Goal: Information Seeking & Learning: Learn about a topic

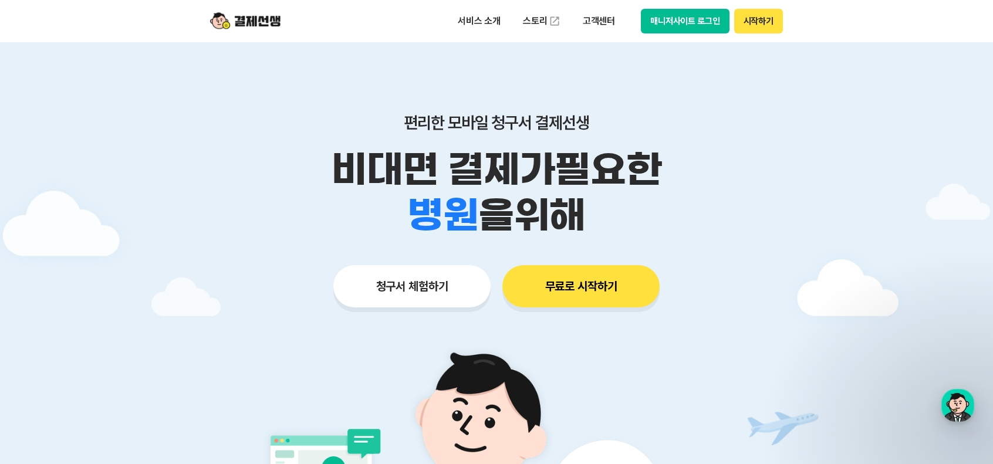
click at [545, 282] on button "무료로 시작하기" at bounding box center [580, 286] width 157 height 42
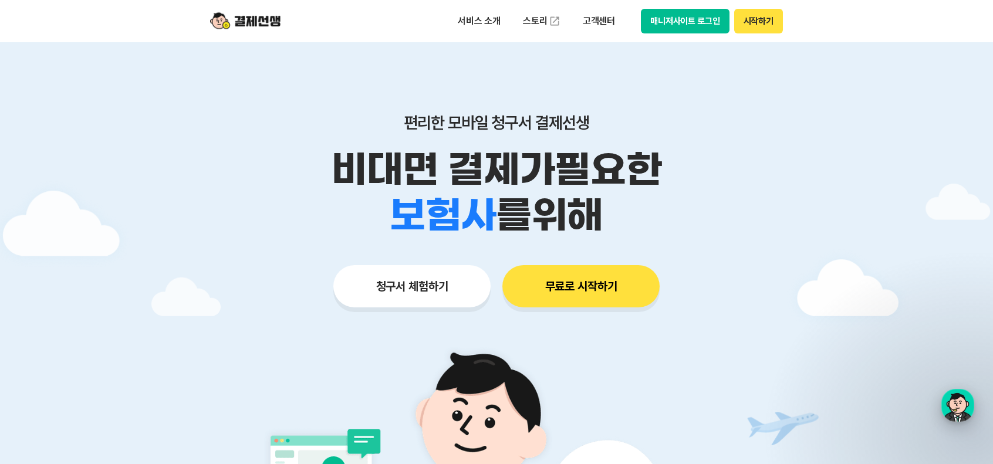
click at [944, 404] on div "button" at bounding box center [957, 405] width 33 height 33
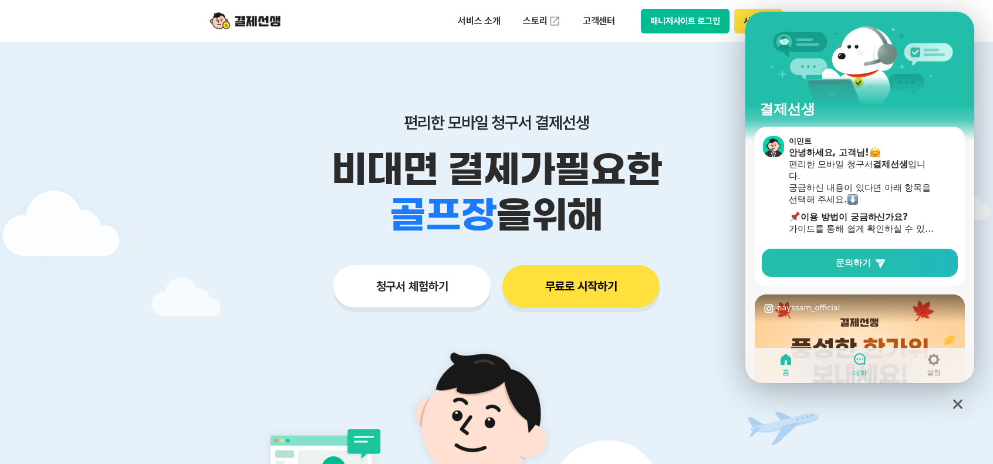
click at [858, 367] on div at bounding box center [860, 359] width 14 height 15
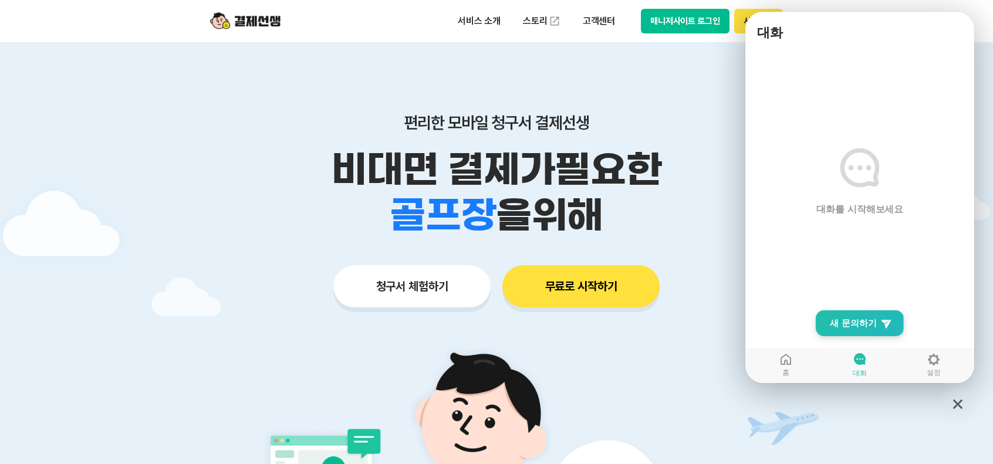
click at [849, 327] on span "새 문의하기" at bounding box center [853, 323] width 47 height 12
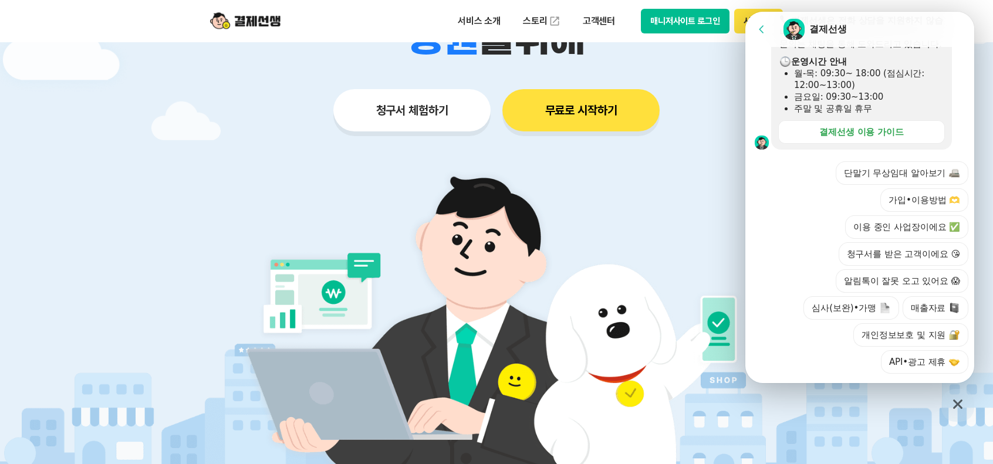
scroll to position [375, 0]
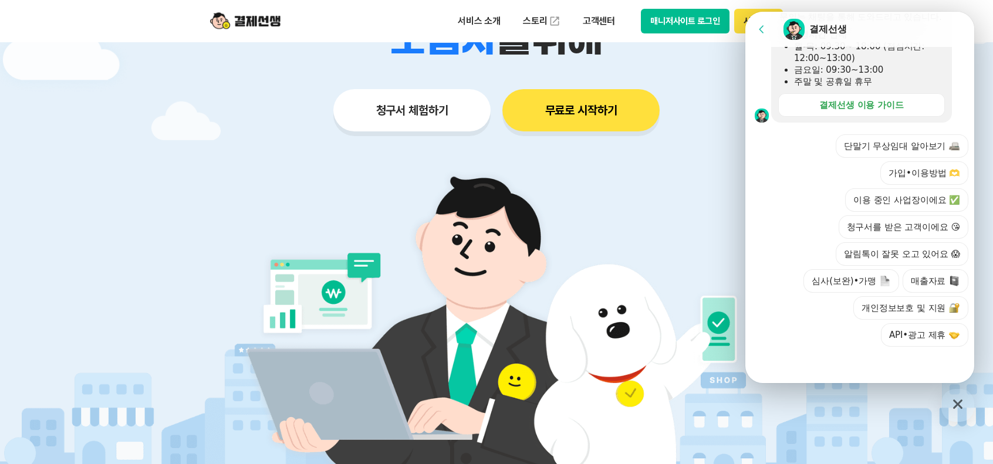
click at [960, 409] on icon "button" at bounding box center [957, 404] width 9 height 9
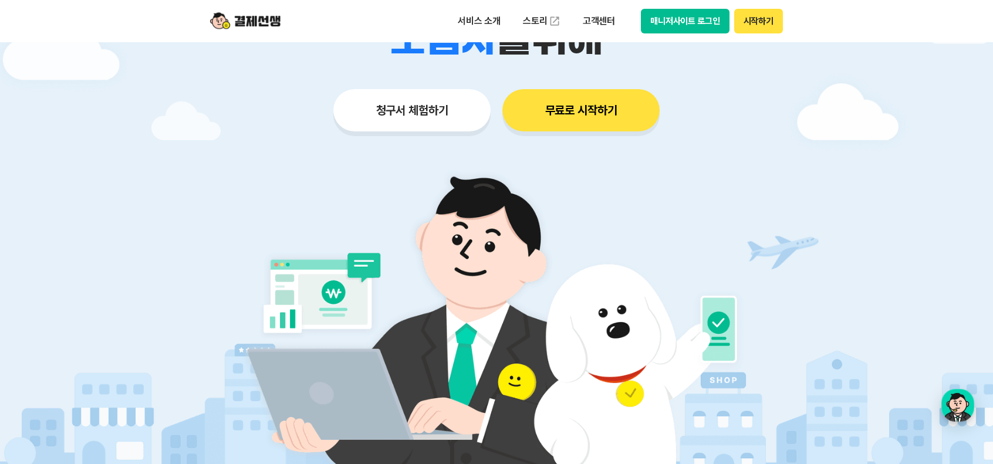
scroll to position [0, 0]
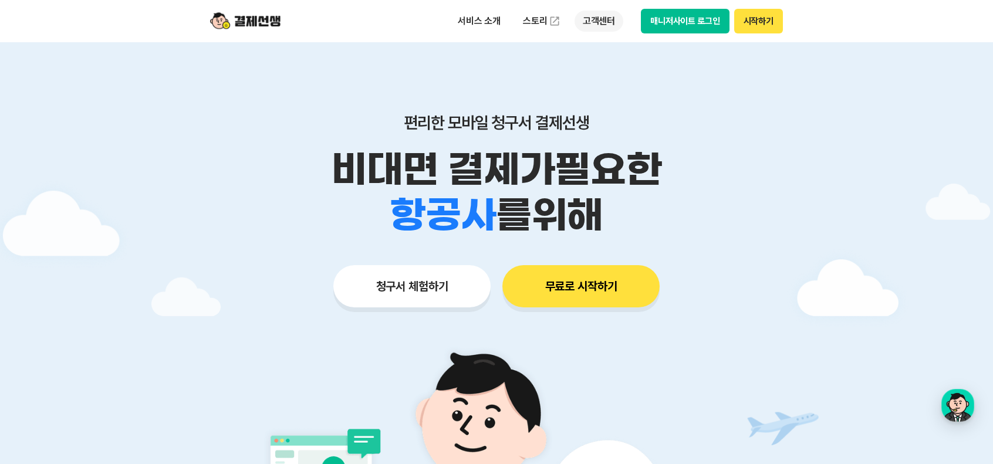
click at [593, 19] on p "고객센터" at bounding box center [599, 21] width 49 height 21
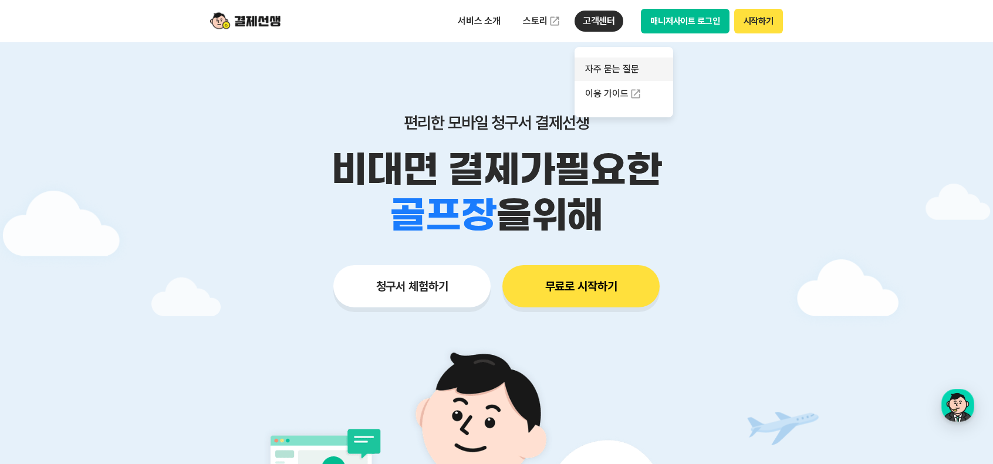
click at [616, 66] on link "자주 묻는 질문" at bounding box center [624, 69] width 99 height 23
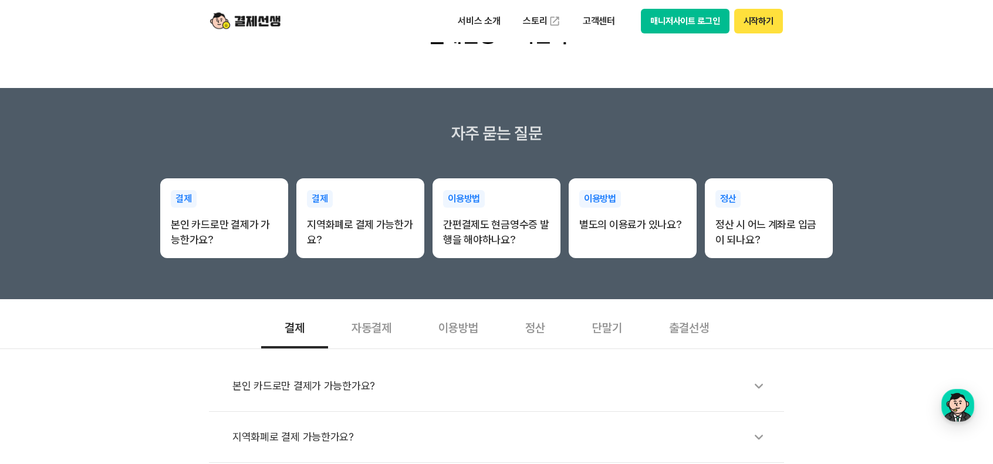
scroll to position [293, 0]
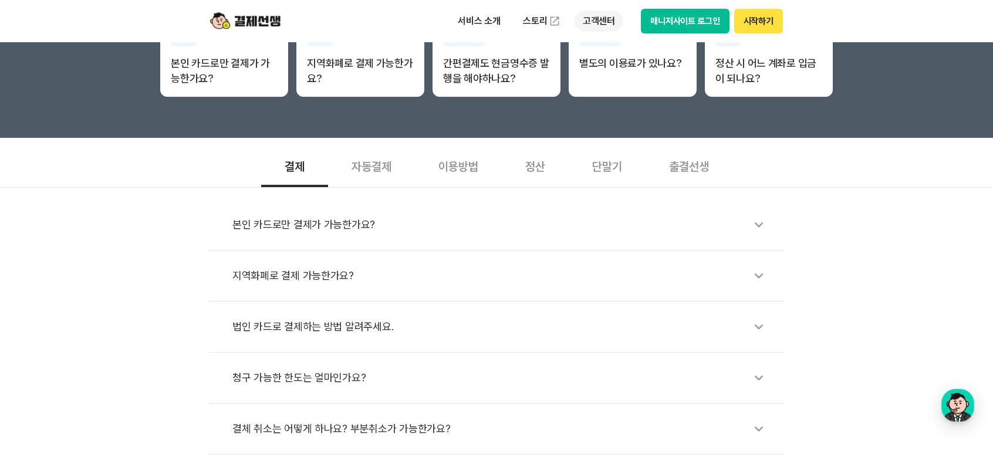
click at [604, 19] on p "고객센터" at bounding box center [599, 21] width 49 height 21
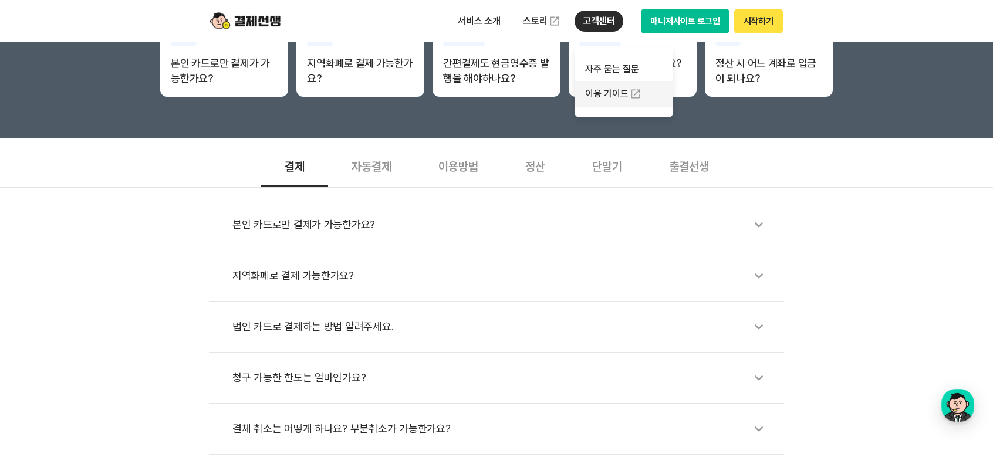
click at [603, 97] on link "이용 가이드" at bounding box center [624, 94] width 99 height 26
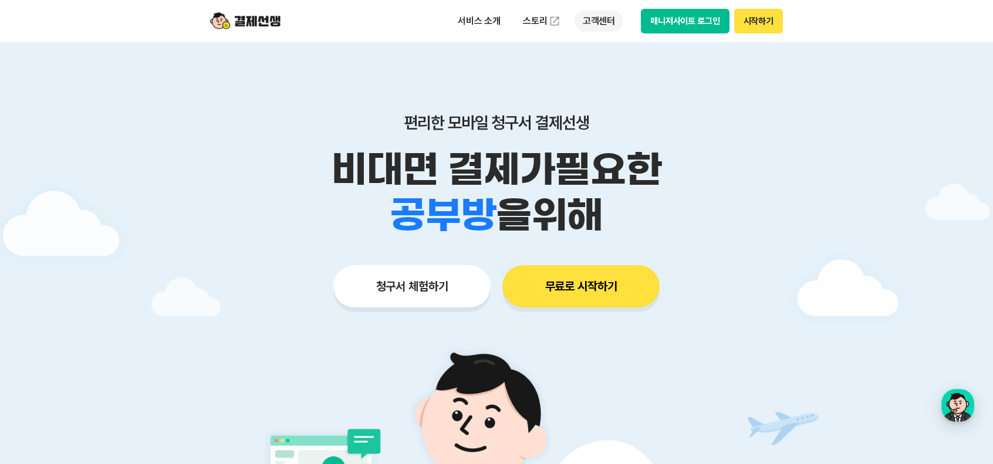
click at [594, 28] on p "고객센터" at bounding box center [599, 21] width 49 height 21
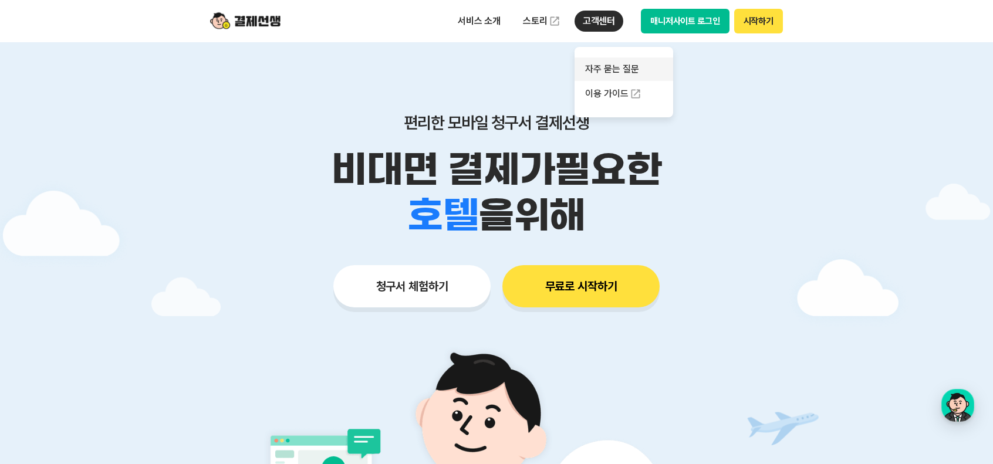
click at [619, 63] on link "자주 묻는 질문" at bounding box center [624, 69] width 99 height 23
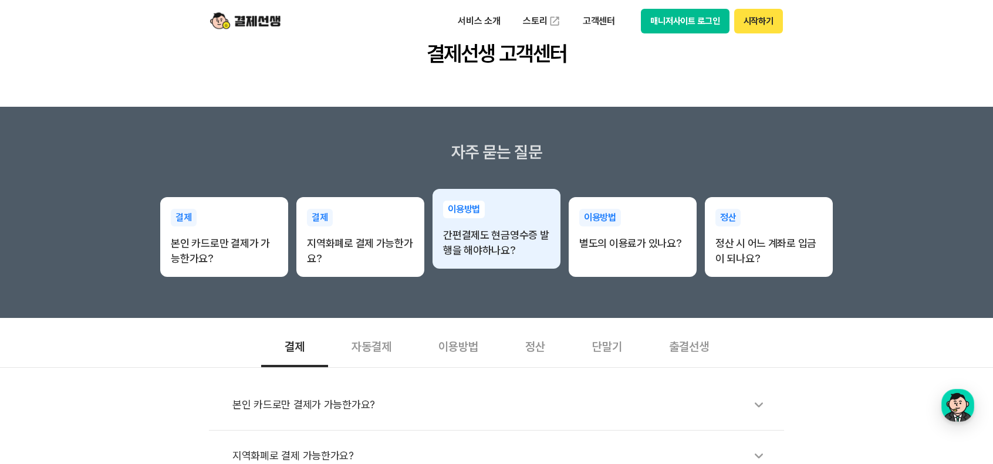
scroll to position [117, 0]
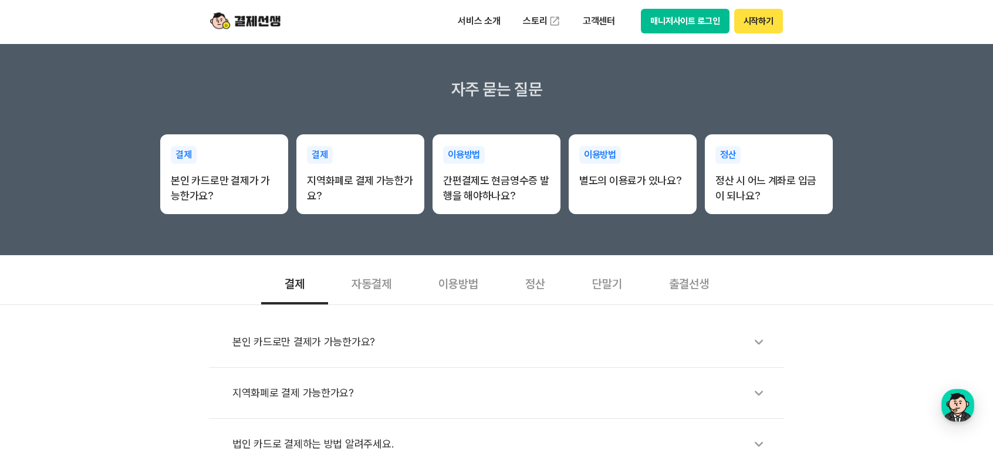
click at [347, 339] on div "본인 카드로만 결제가 가능한가요?" at bounding box center [502, 342] width 540 height 27
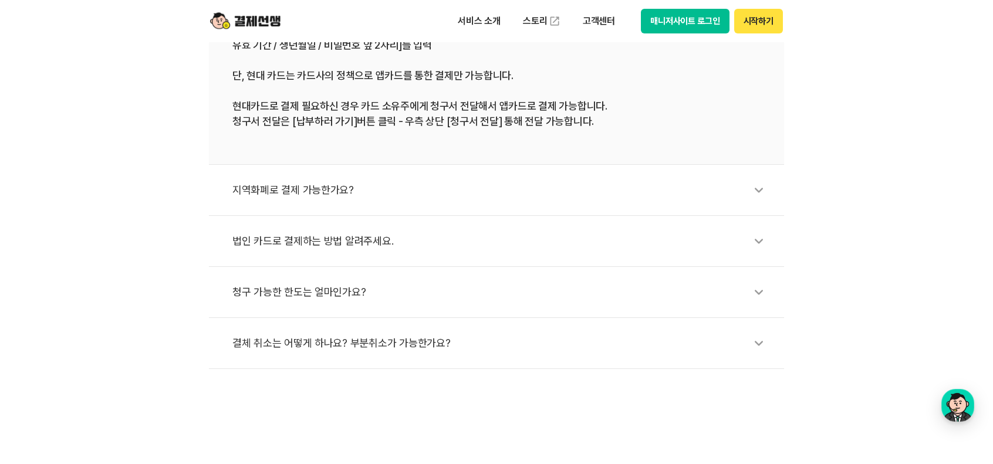
scroll to position [587, 0]
click at [452, 347] on div "결체 취소는 어떻게 하나요? 부분취소가 가능한가요?" at bounding box center [502, 344] width 540 height 27
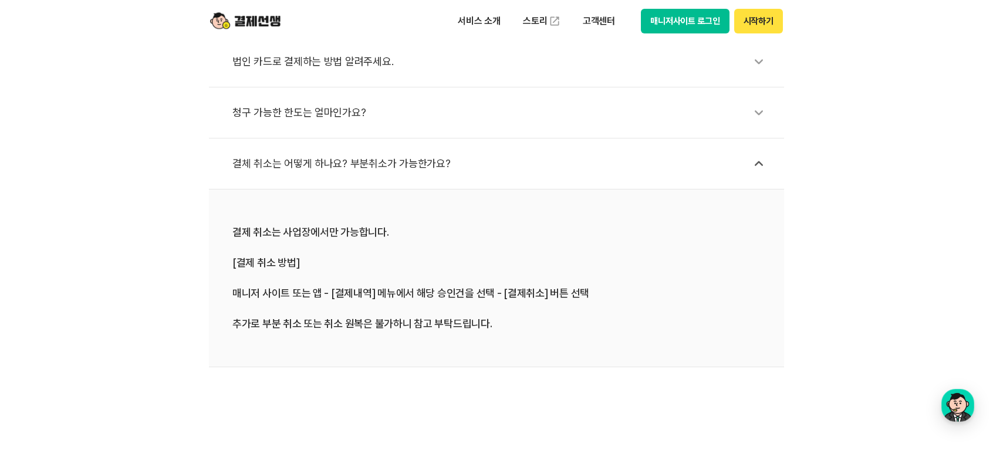
scroll to position [411, 0]
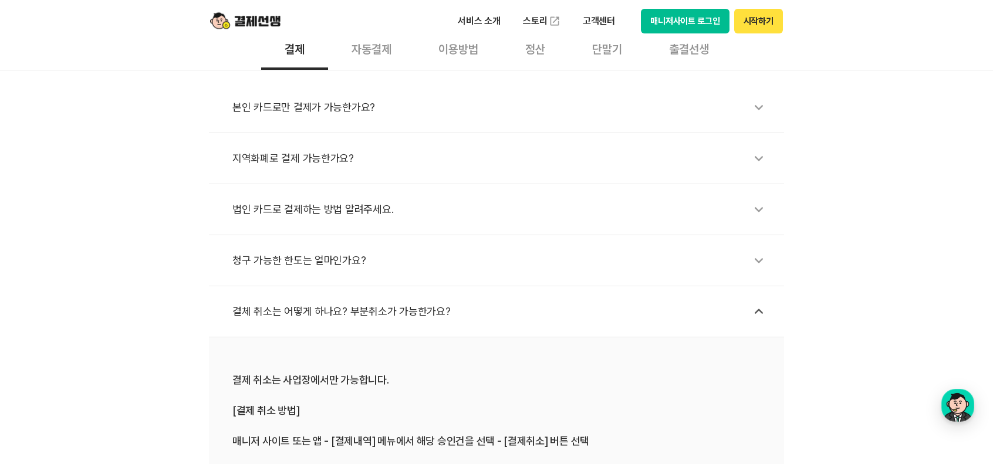
click at [420, 261] on div "청구 가능한 한도는 얼마인가요?" at bounding box center [502, 260] width 540 height 27
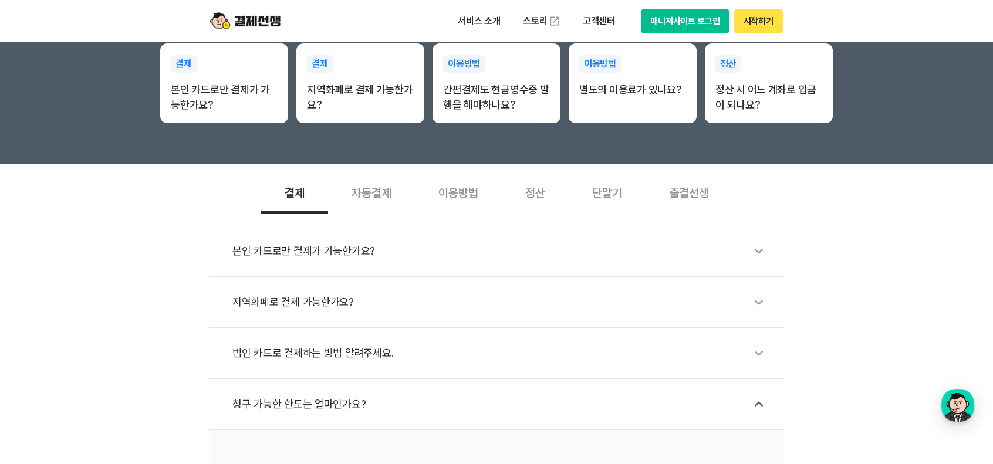
scroll to position [235, 0]
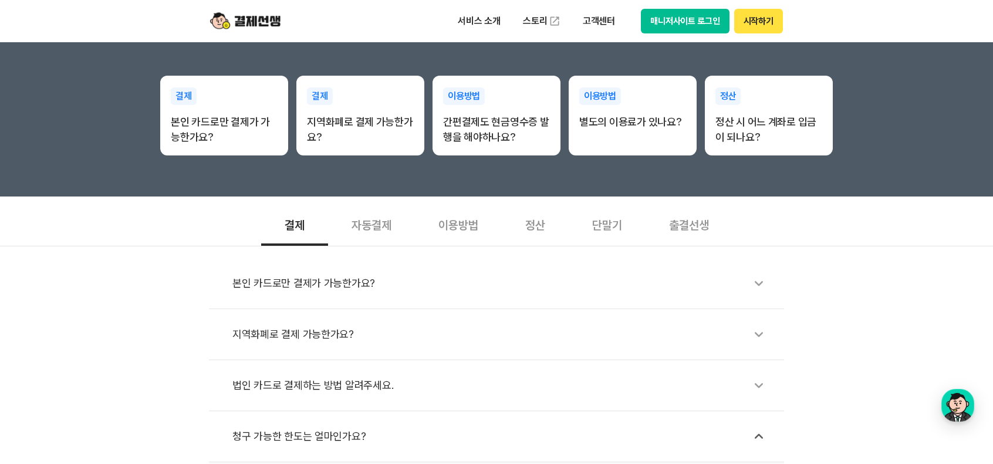
click at [467, 227] on div "이용방법" at bounding box center [458, 223] width 87 height 43
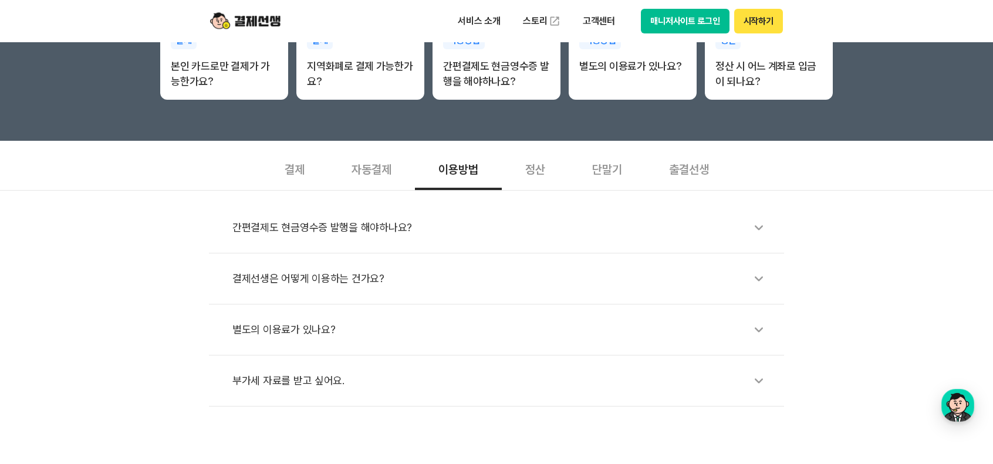
scroll to position [293, 0]
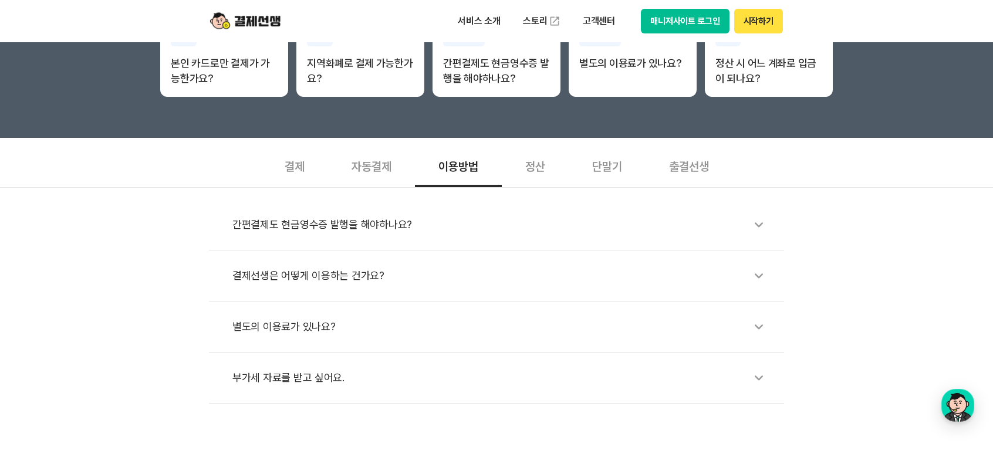
click at [415, 330] on div "별도의 이용료가 있나요?" at bounding box center [502, 326] width 540 height 27
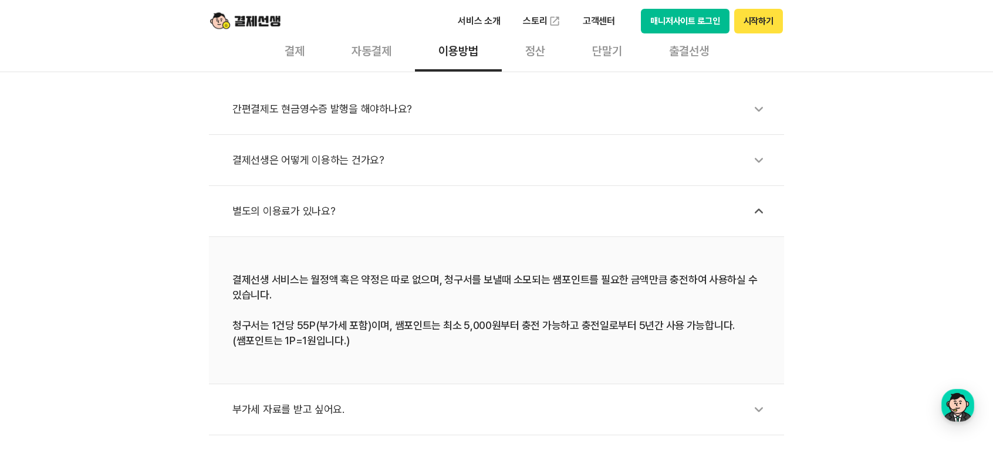
scroll to position [411, 0]
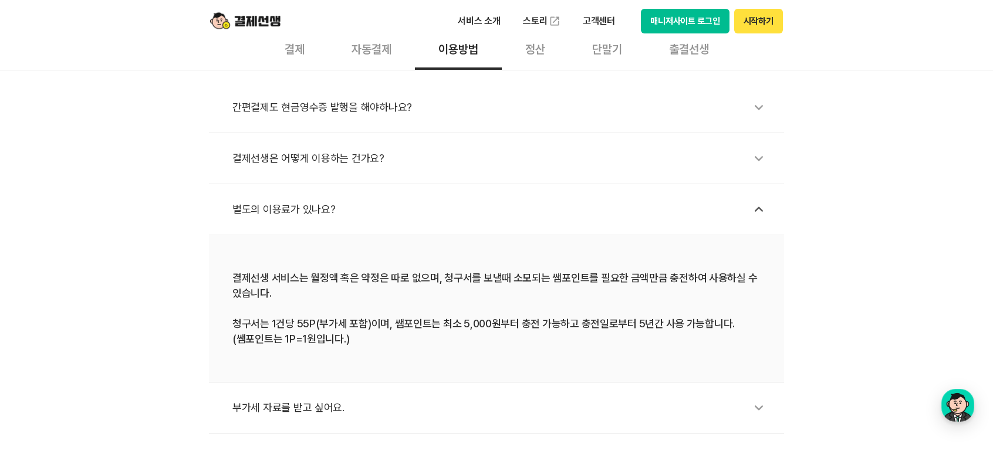
click at [474, 152] on div "결제선생은 어떻게 이용하는 건가요?" at bounding box center [502, 158] width 540 height 27
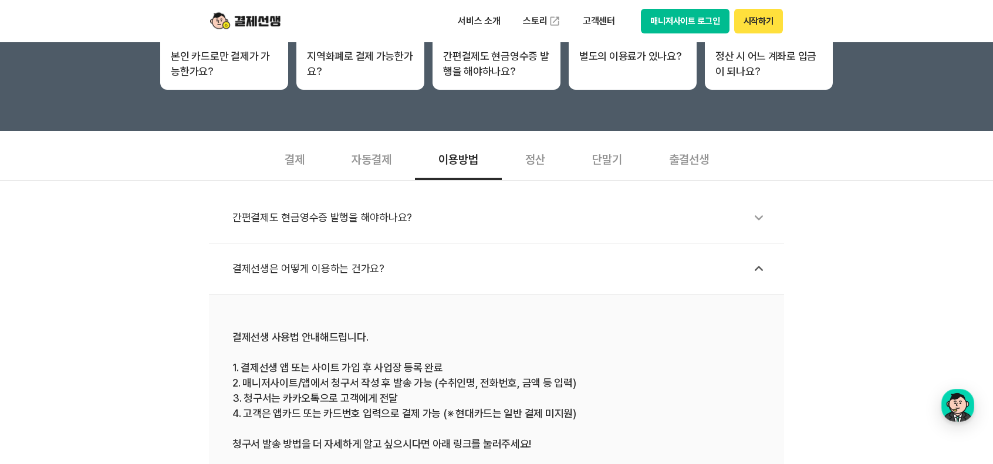
scroll to position [293, 0]
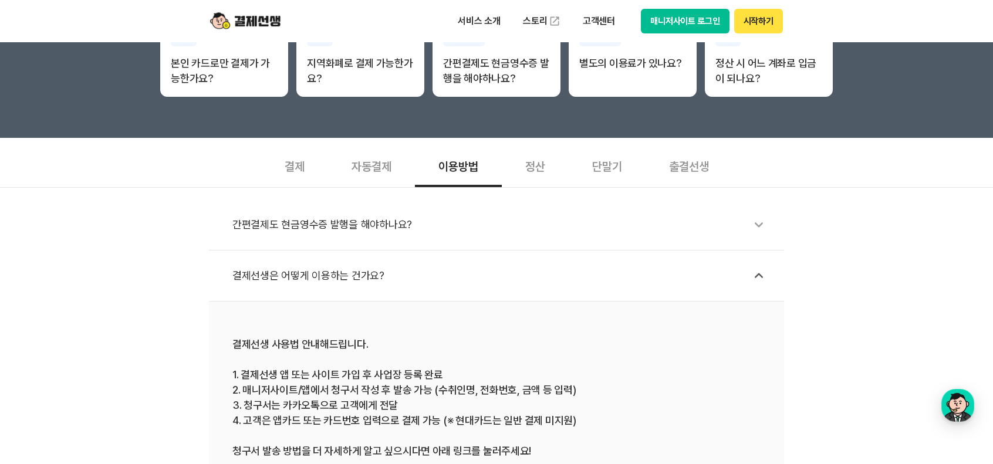
click at [377, 171] on div "자동결제" at bounding box center [371, 165] width 87 height 43
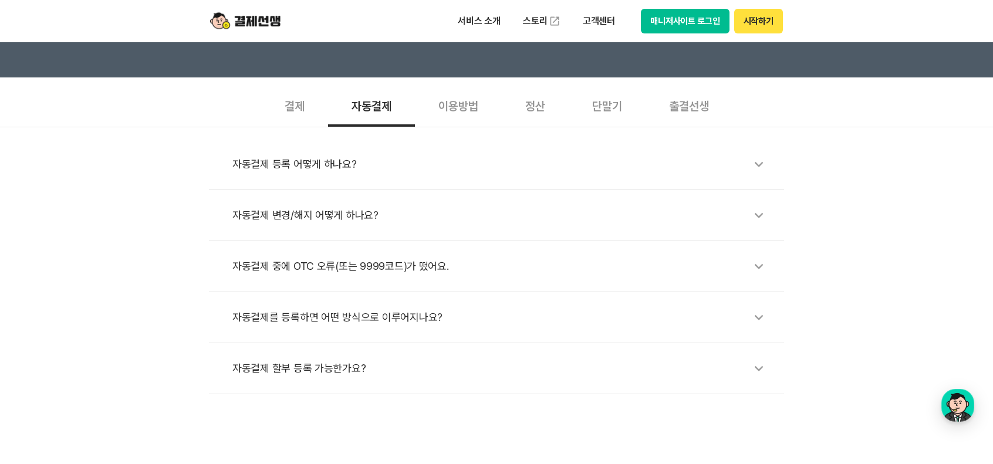
scroll to position [352, 0]
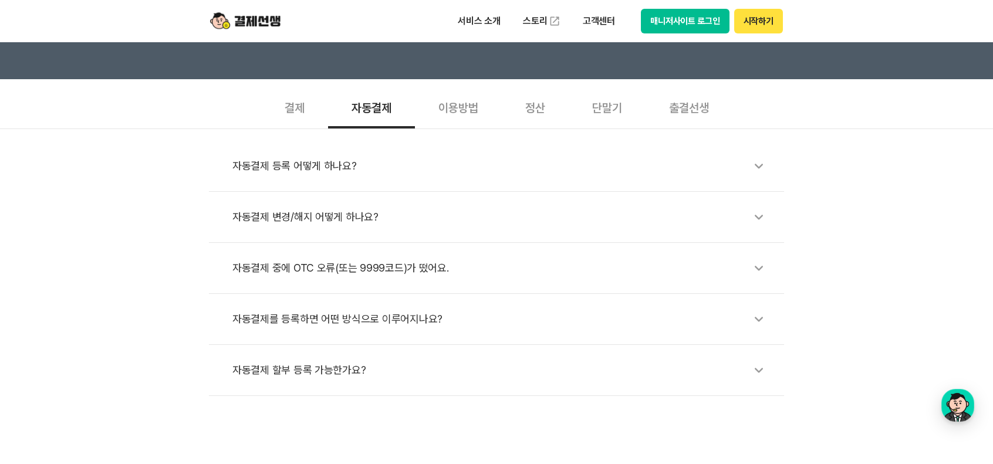
click at [380, 210] on div "자동결제 변경/해지 어떻게 하나요?" at bounding box center [502, 217] width 540 height 27
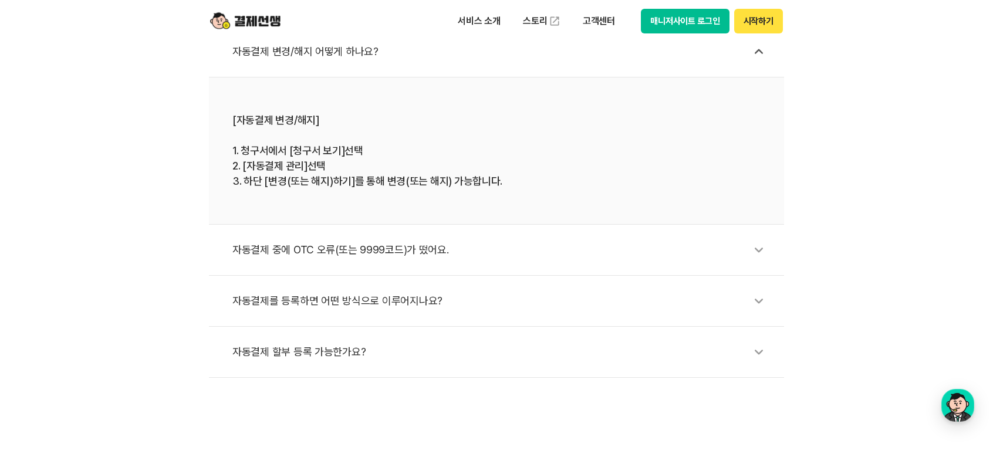
scroll to position [528, 0]
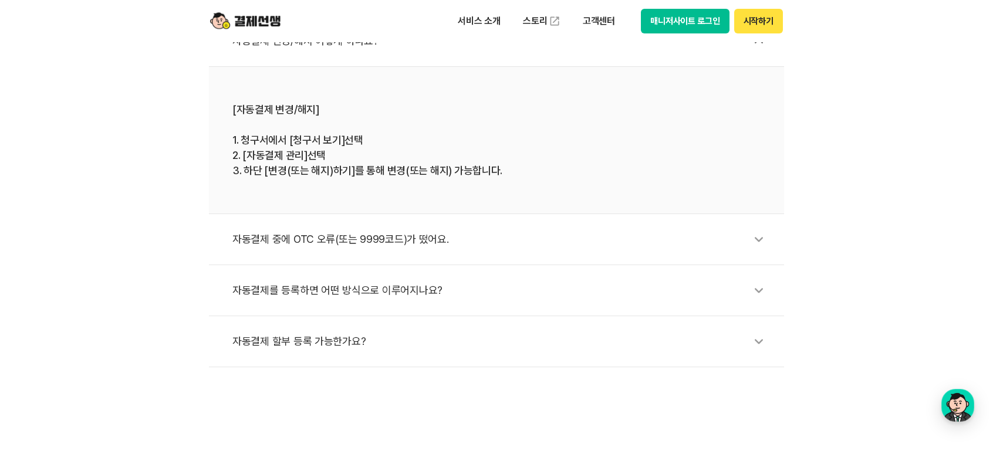
click at [426, 357] on li "자동결제 할부 등록 가능한가요?" at bounding box center [496, 341] width 575 height 51
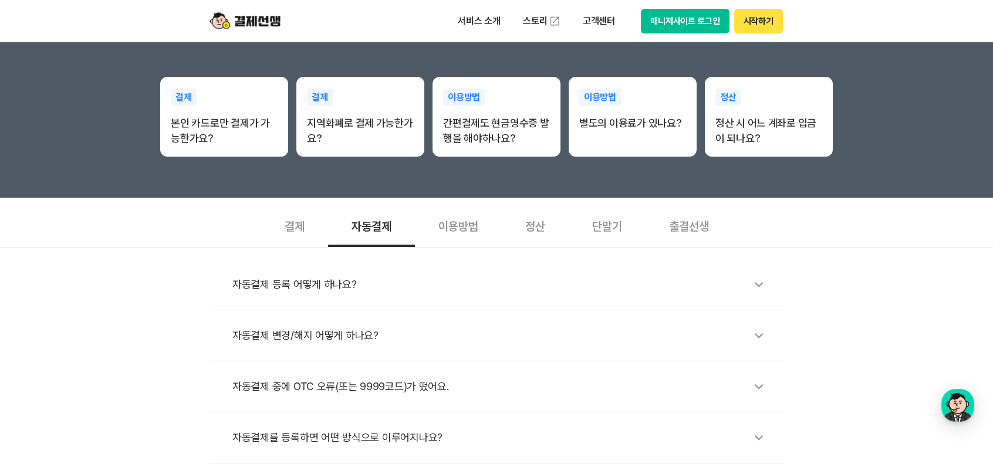
scroll to position [235, 0]
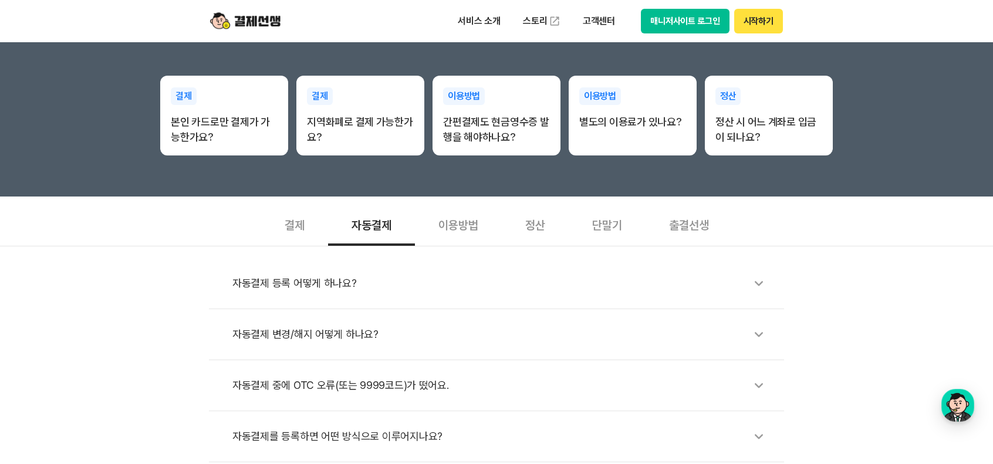
click at [690, 228] on div "출결선생" at bounding box center [689, 223] width 87 height 43
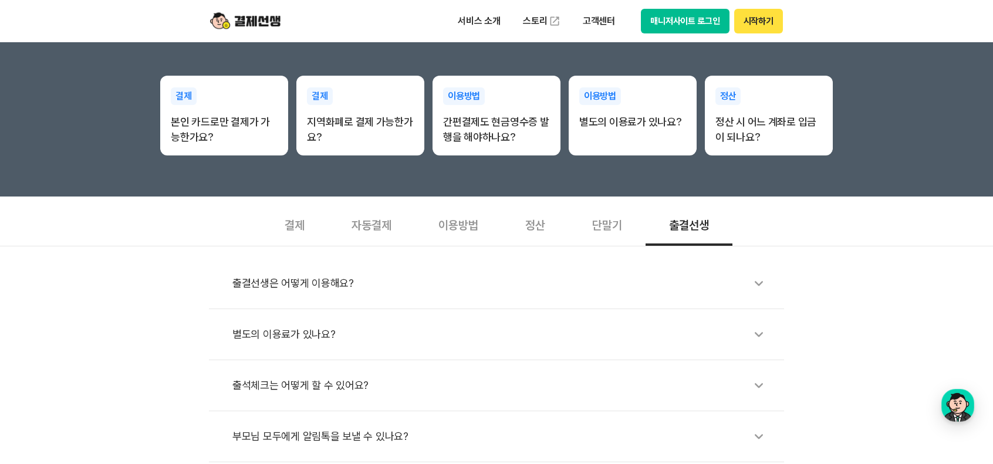
click at [613, 232] on div "단말기" at bounding box center [607, 223] width 77 height 43
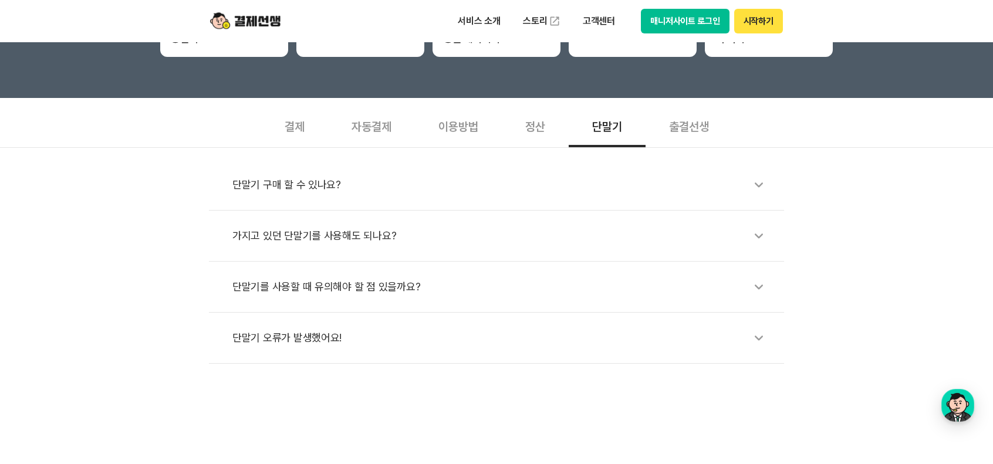
scroll to position [352, 0]
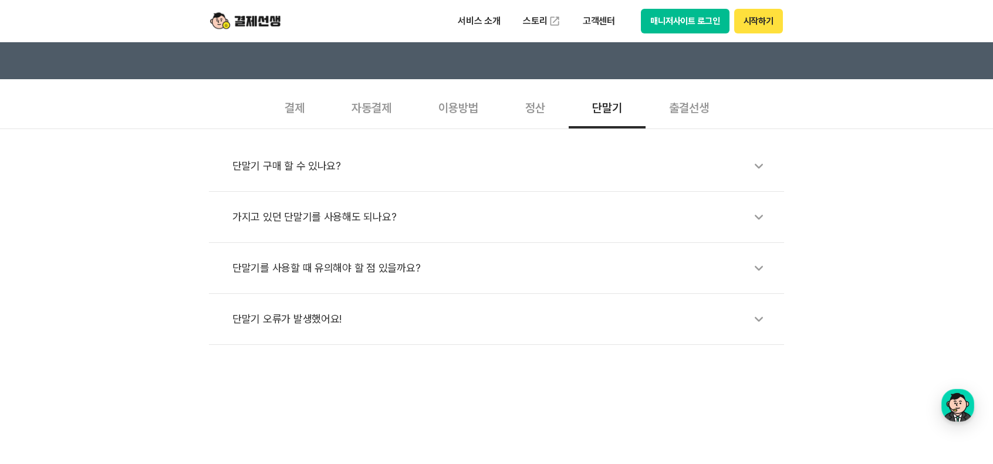
click at [383, 116] on div "자동결제" at bounding box center [371, 106] width 87 height 43
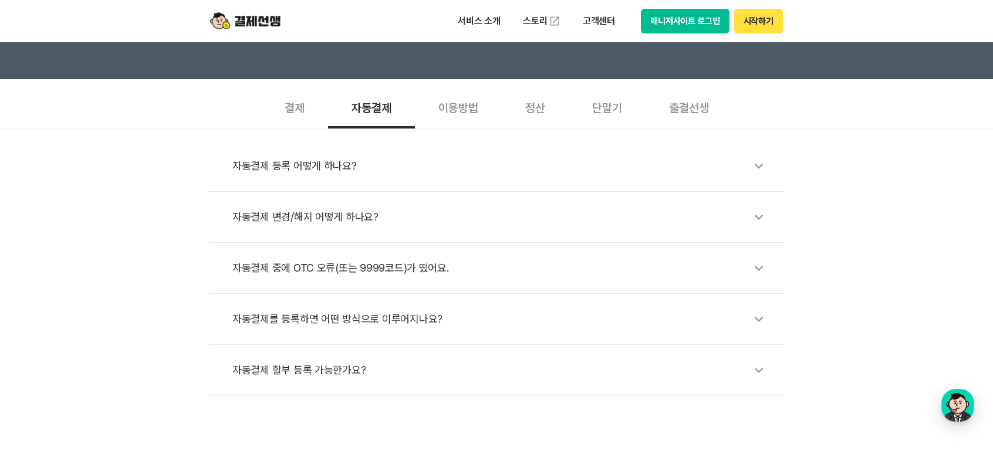
click at [352, 223] on div "자동결제 변경/해지 어떻게 하나요?" at bounding box center [502, 217] width 540 height 27
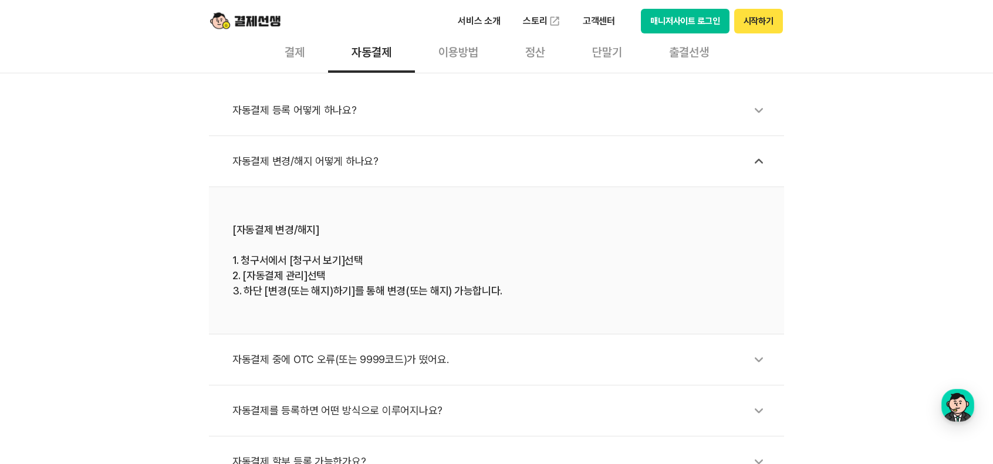
scroll to position [411, 0]
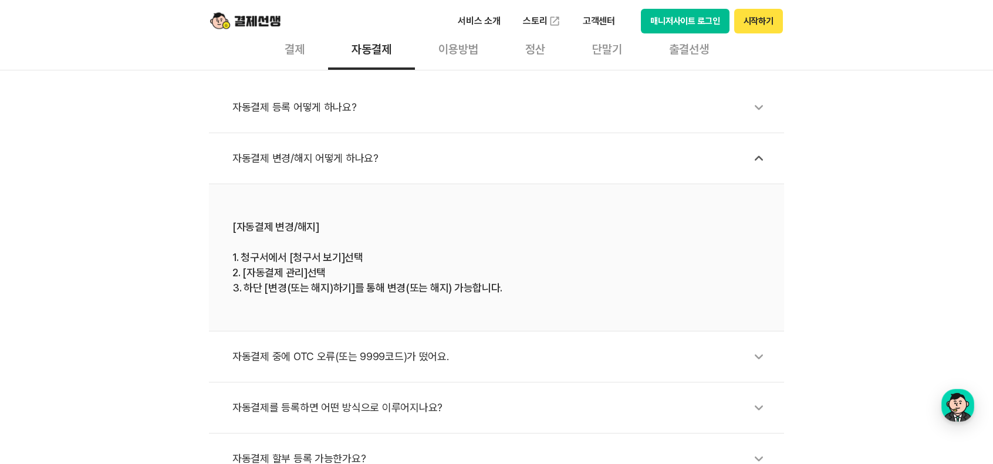
click at [469, 50] on div "이용방법" at bounding box center [458, 47] width 87 height 43
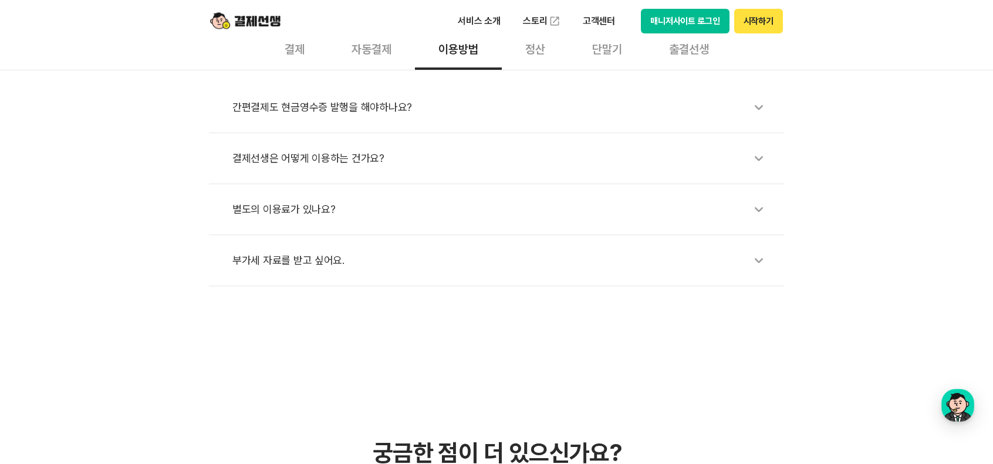
click at [420, 110] on div "간편결제도 현금영수증 발행을 해야하나요?" at bounding box center [502, 107] width 540 height 27
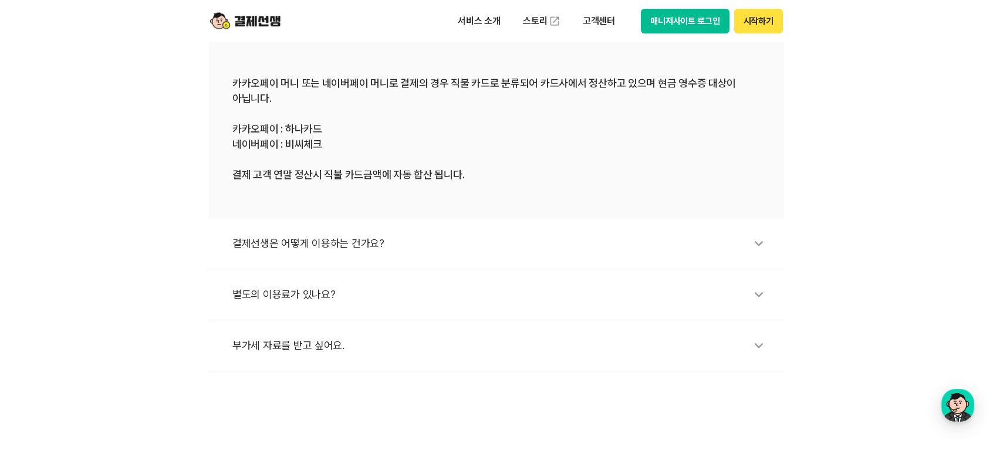
scroll to position [469, 0]
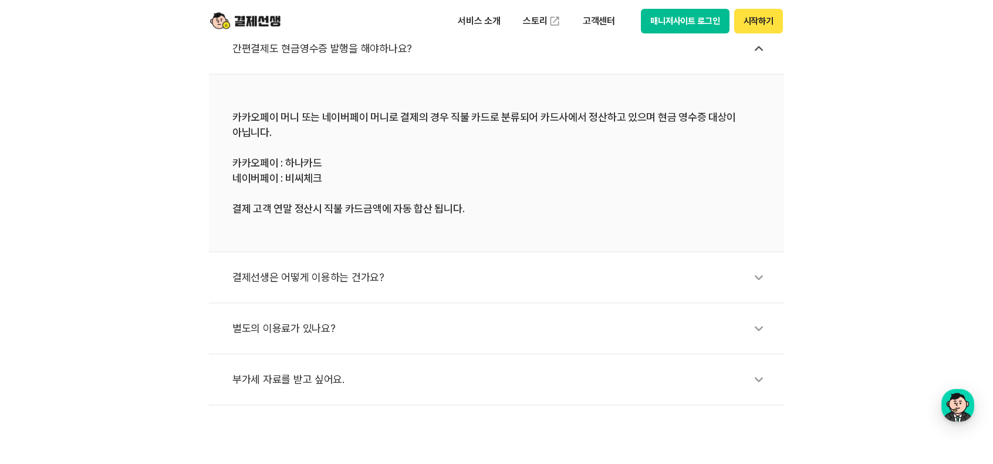
click at [415, 284] on div "결제선생은 어떻게 이용하는 건가요?" at bounding box center [502, 277] width 540 height 27
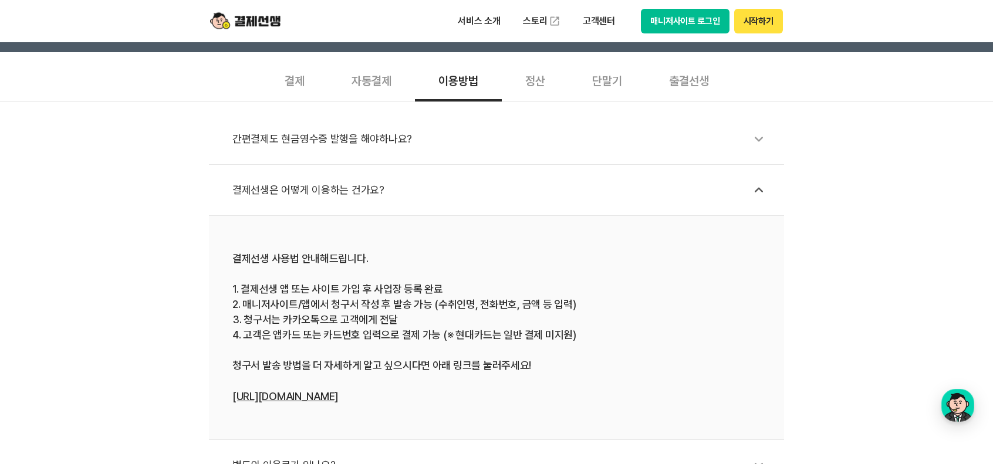
scroll to position [352, 0]
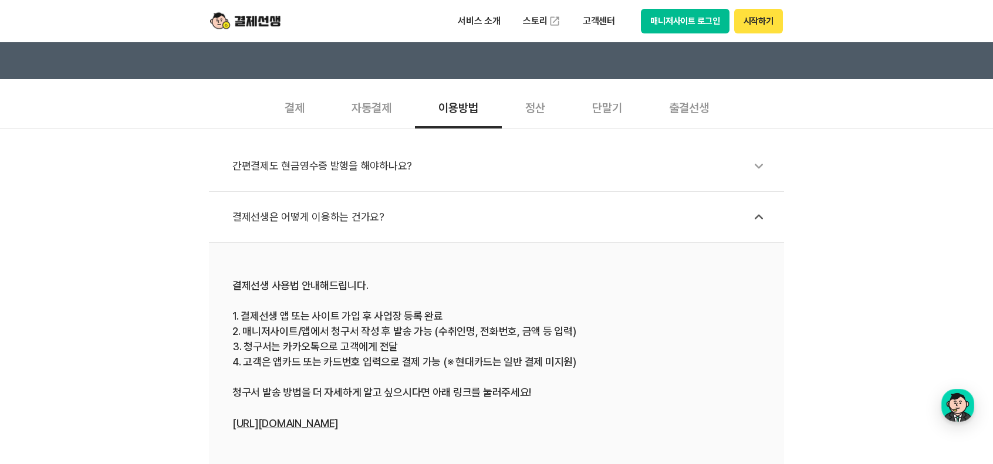
click at [532, 109] on div "정산" at bounding box center [535, 106] width 67 height 43
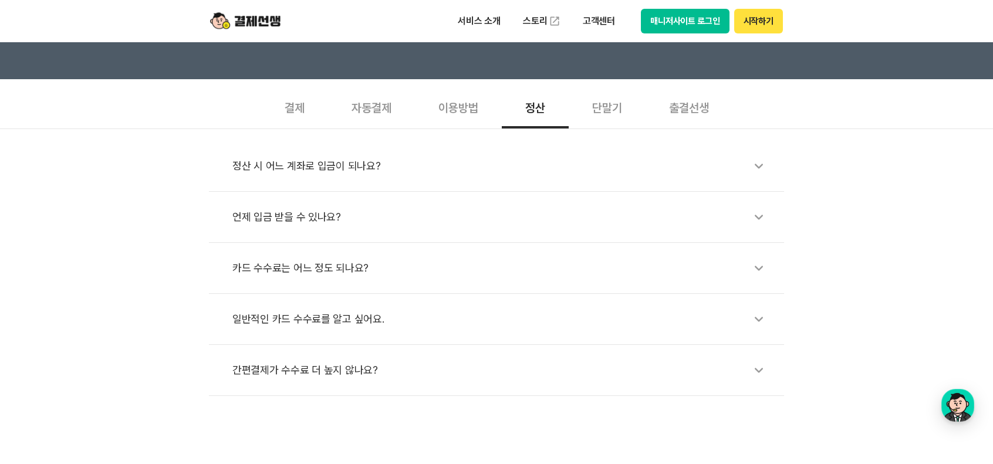
click at [596, 116] on div "단말기" at bounding box center [607, 106] width 77 height 43
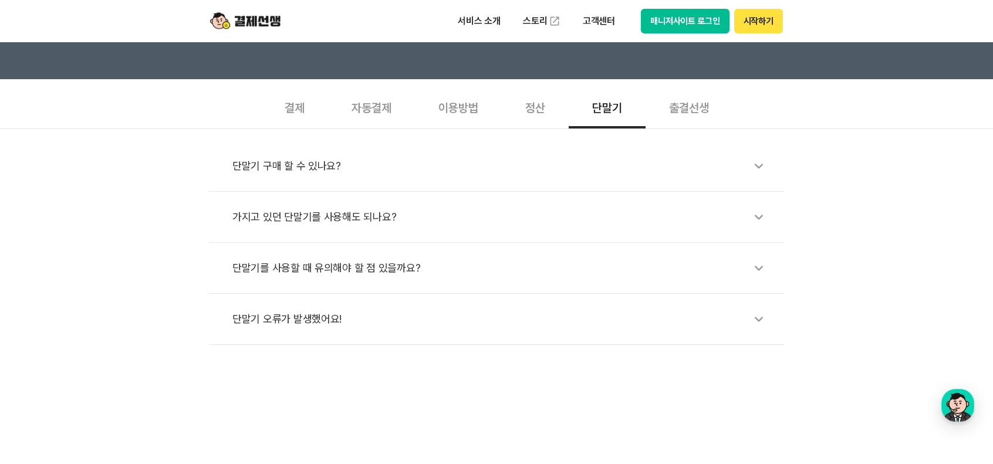
click at [687, 116] on div "출결선생" at bounding box center [689, 106] width 87 height 43
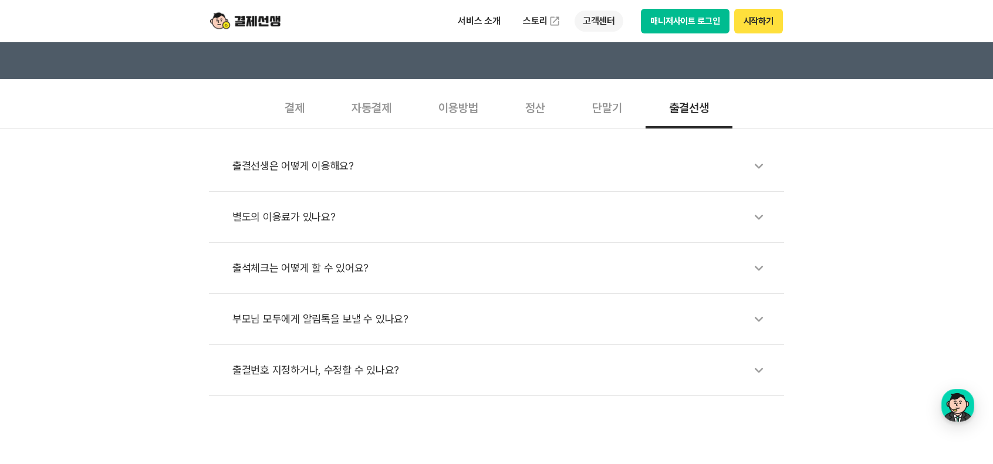
click at [597, 22] on p "고객센터" at bounding box center [599, 21] width 49 height 21
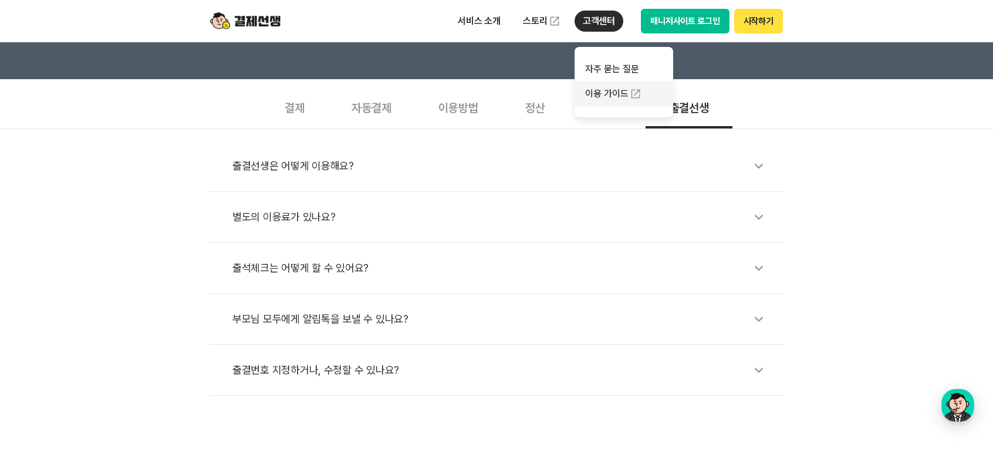
click at [602, 95] on link "이용 가이드" at bounding box center [624, 94] width 99 height 26
